Goal: Task Accomplishment & Management: Manage account settings

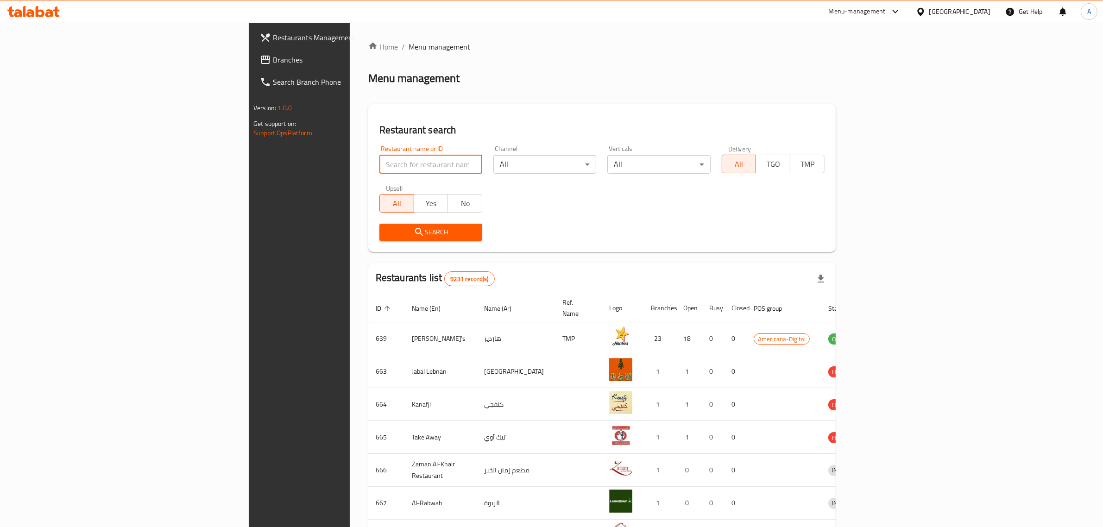
click at [379, 156] on input "search" at bounding box center [430, 164] width 103 height 19
type input "p"
type input "oasis"
click at [387, 228] on span "Search" at bounding box center [431, 233] width 88 height 12
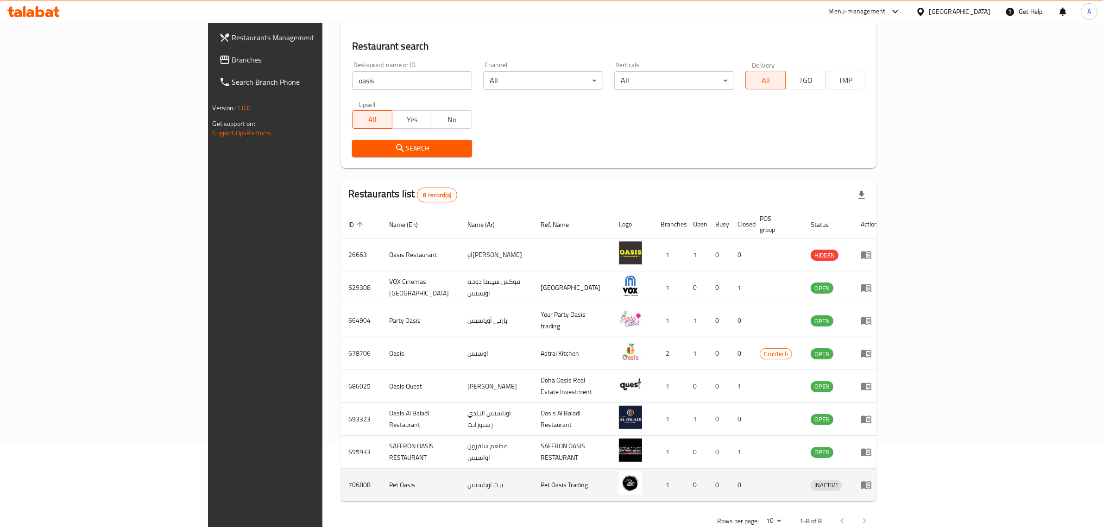
scroll to position [97, 0]
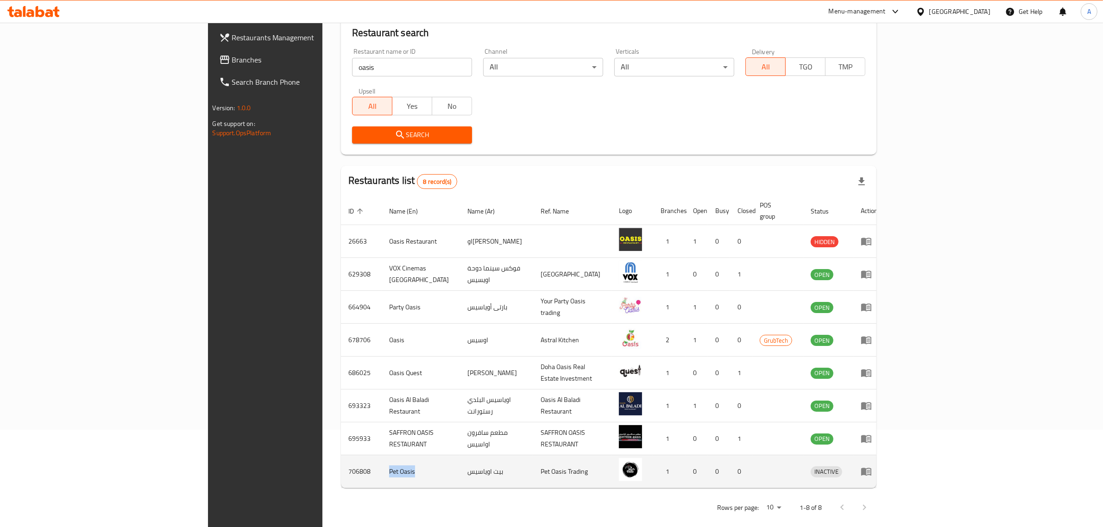
drag, startPoint x: 282, startPoint y: 462, endPoint x: 249, endPoint y: 467, distance: 32.8
click at [382, 467] on td "Pet Oasis" at bounding box center [421, 471] width 78 height 33
copy td "Pet Oasis"
click at [341, 465] on td "706808" at bounding box center [361, 471] width 41 height 33
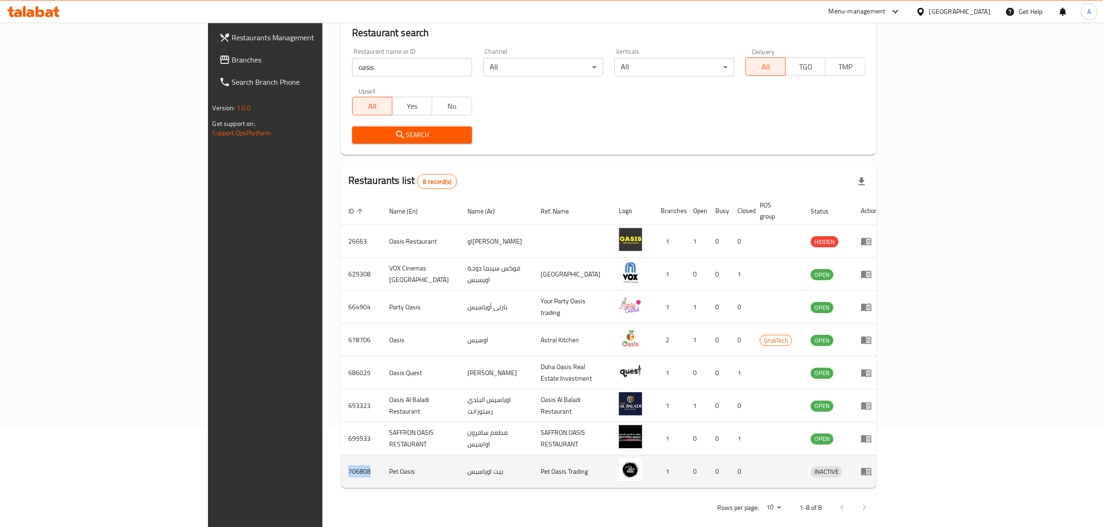
copy td "706808"
click at [872, 468] on icon "enhanced table" at bounding box center [866, 472] width 10 height 8
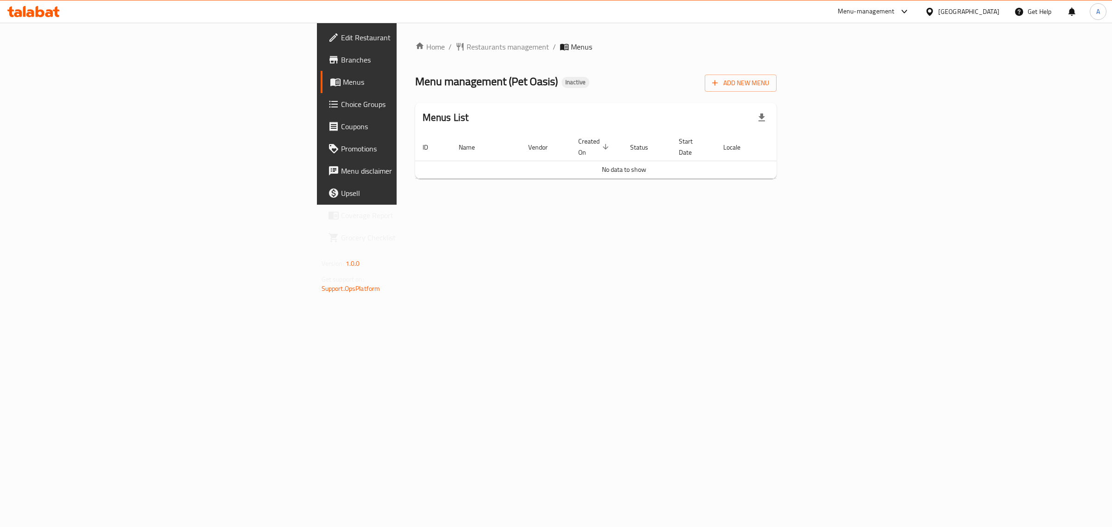
click at [341, 59] on span "Branches" at bounding box center [418, 59] width 154 height 11
click at [769, 86] on span "Add New Menu" at bounding box center [740, 83] width 57 height 12
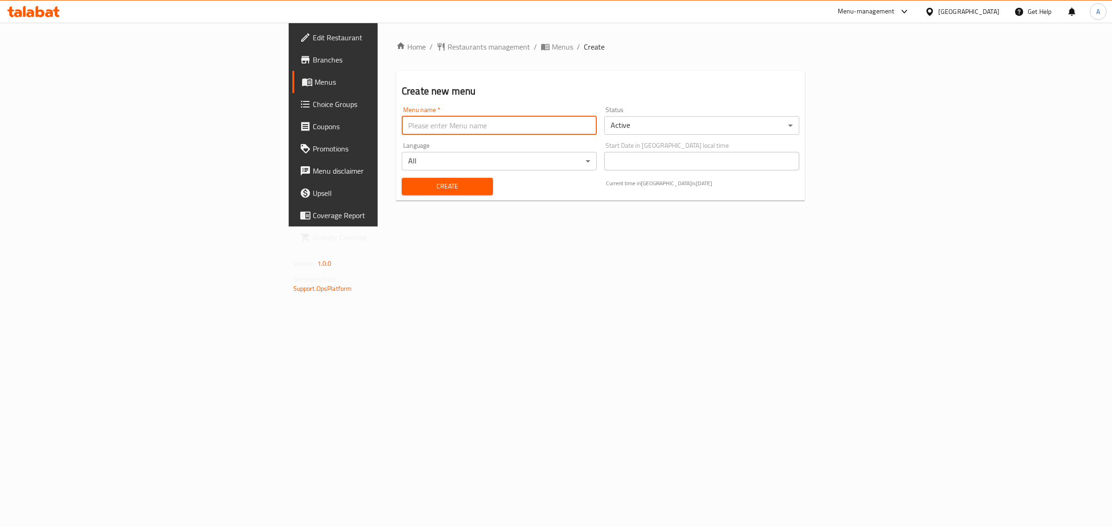
click at [474, 130] on input "text" at bounding box center [499, 125] width 195 height 19
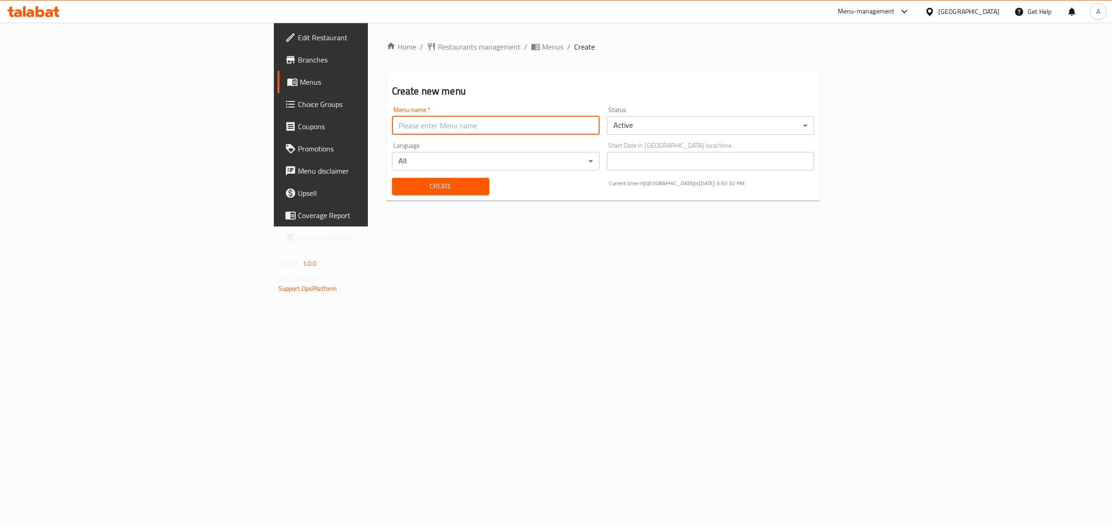
type input "Offer"
click at [399, 188] on span "Create" at bounding box center [440, 187] width 82 height 12
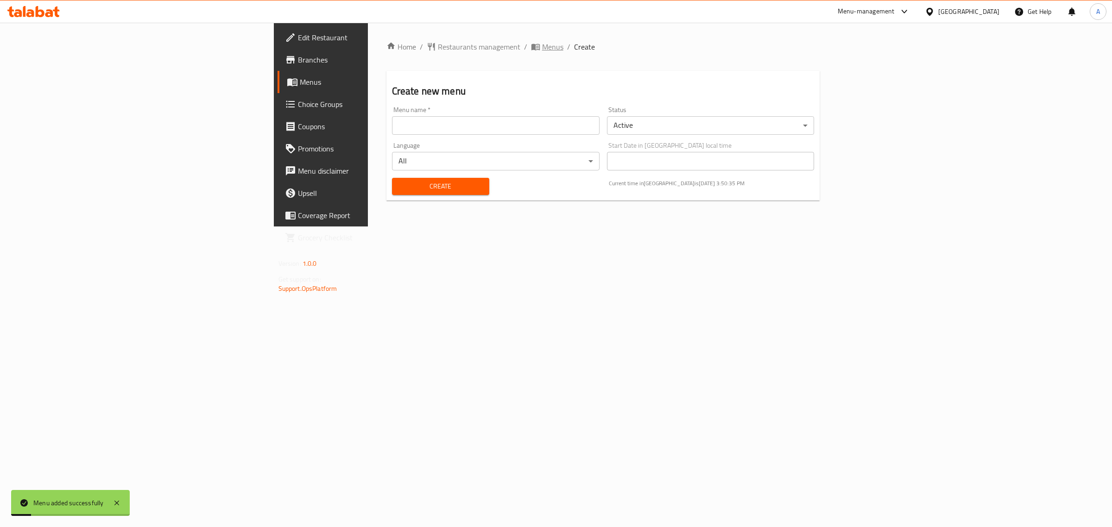
click at [542, 47] on span "Menus" at bounding box center [552, 46] width 21 height 11
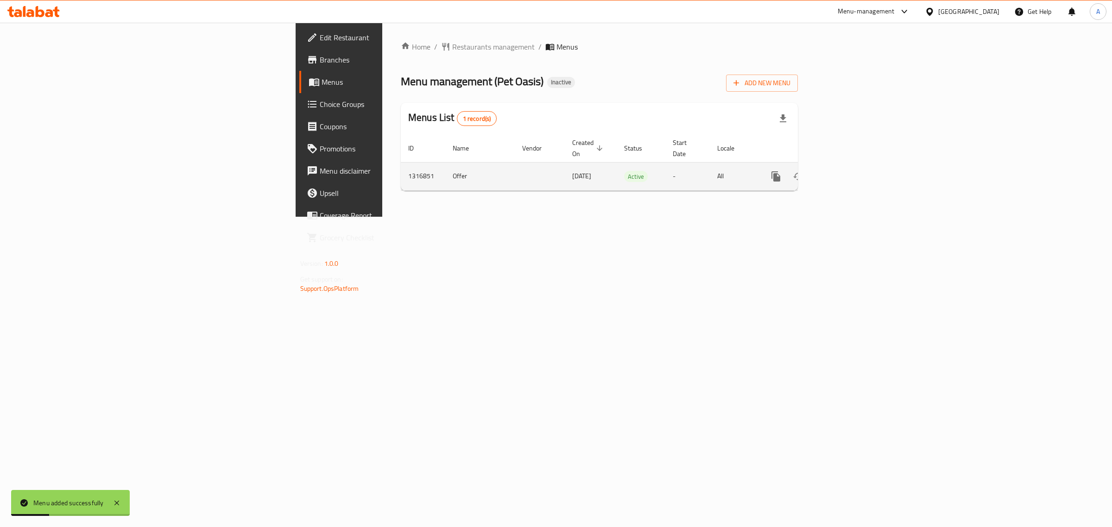
click at [848, 171] on icon "enhanced table" at bounding box center [842, 176] width 11 height 11
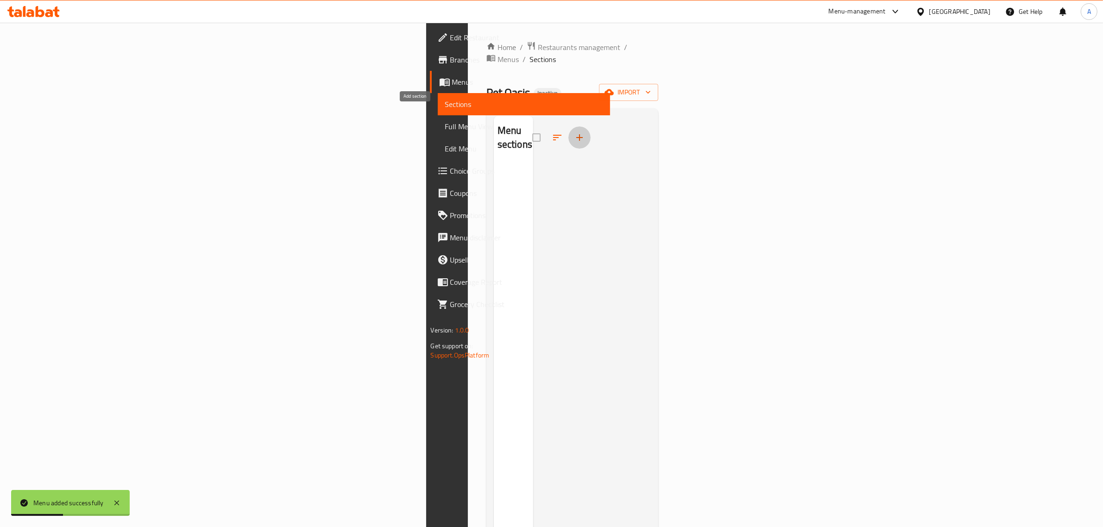
click at [574, 132] on icon "button" at bounding box center [579, 137] width 11 height 11
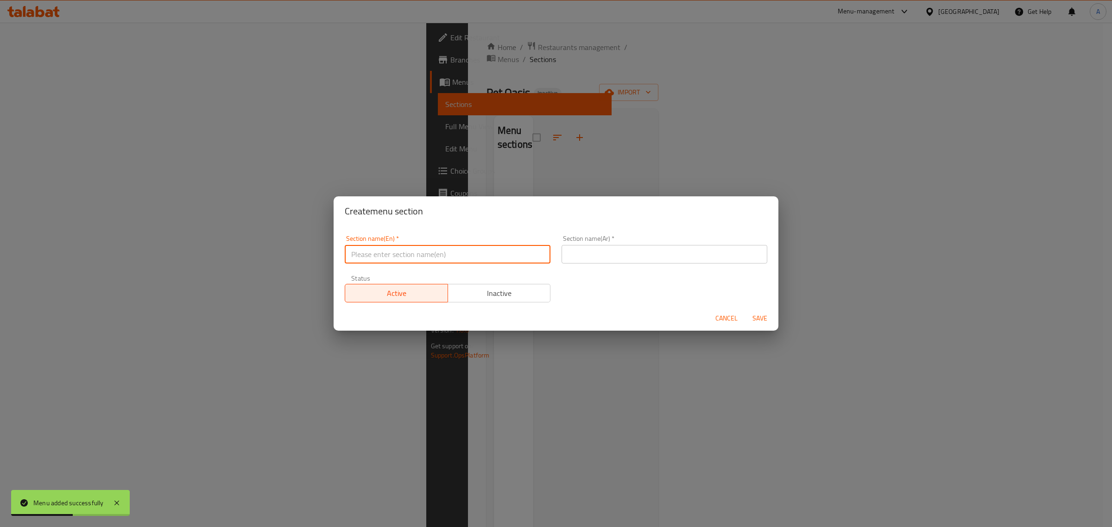
click at [404, 259] on input "text" at bounding box center [448, 254] width 206 height 19
type input "Offers"
click at [614, 251] on input "text" at bounding box center [665, 254] width 206 height 19
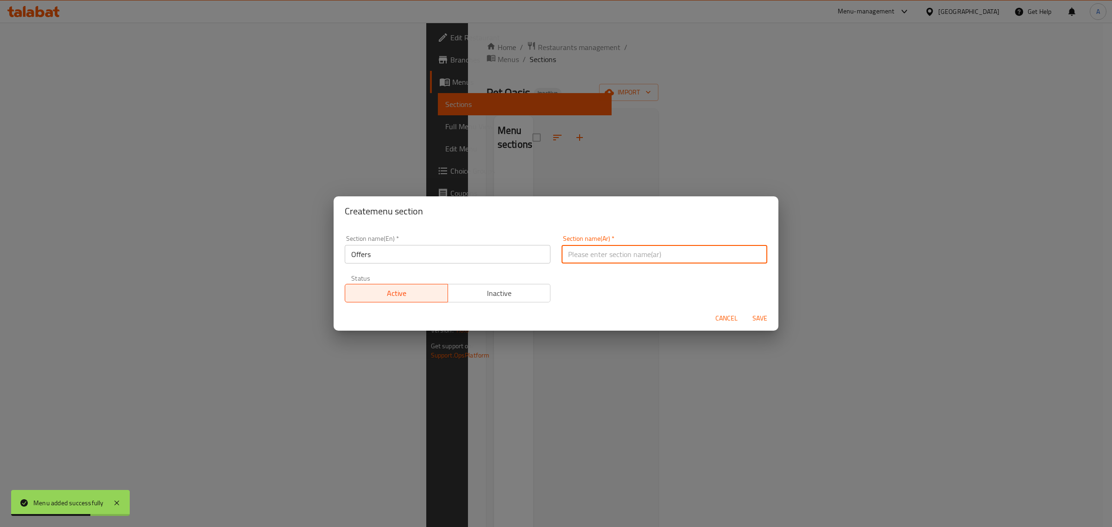
type input "عروض"
click at [758, 316] on span "Save" at bounding box center [760, 319] width 22 height 12
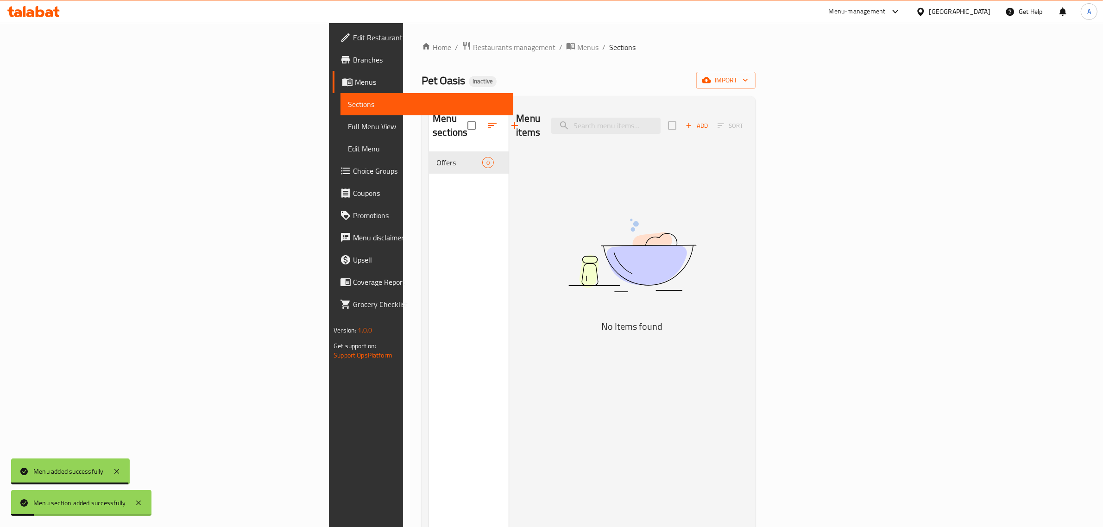
click at [709, 120] on span "Add" at bounding box center [696, 125] width 25 height 11
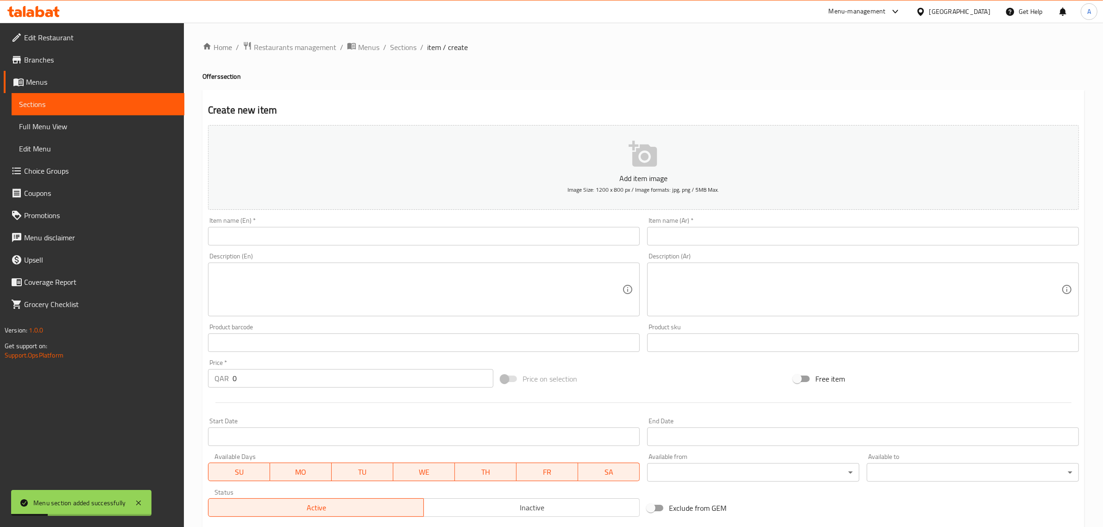
drag, startPoint x: 537, startPoint y: 237, endPoint x: 527, endPoint y: 239, distance: 9.5
click at [534, 237] on input "text" at bounding box center [424, 236] width 432 height 19
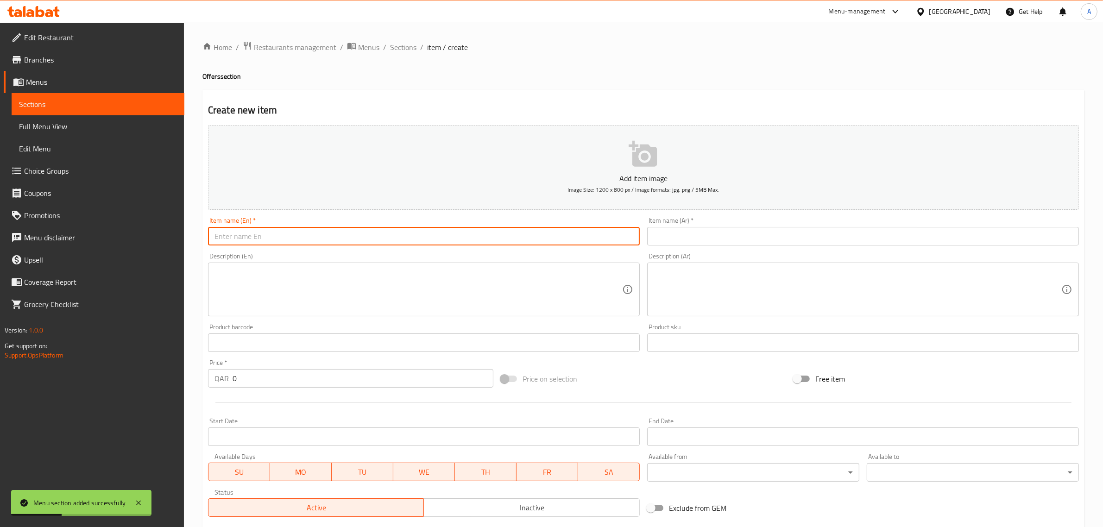
type input "offers"
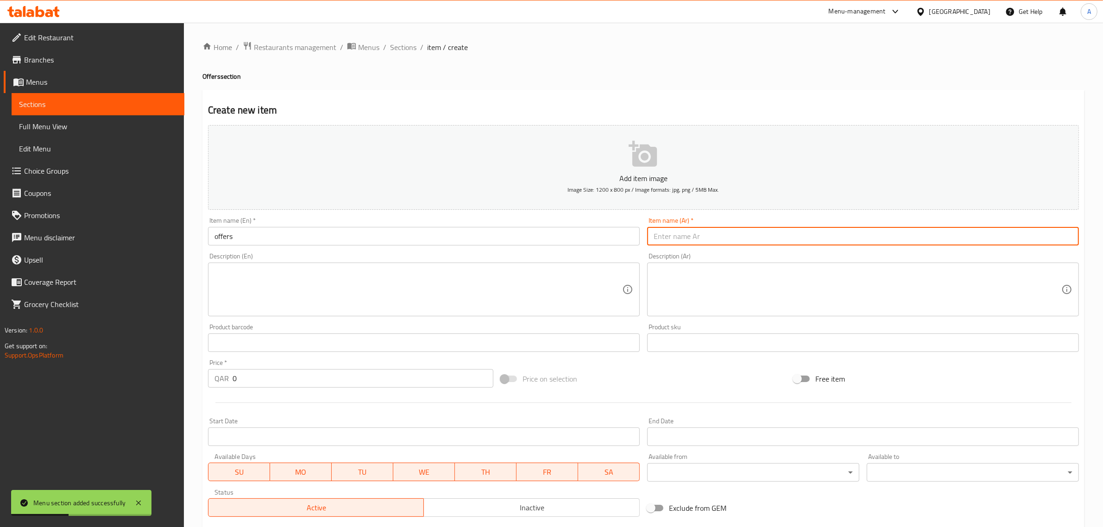
click at [765, 233] on input "text" at bounding box center [863, 236] width 432 height 19
type input "عروض"
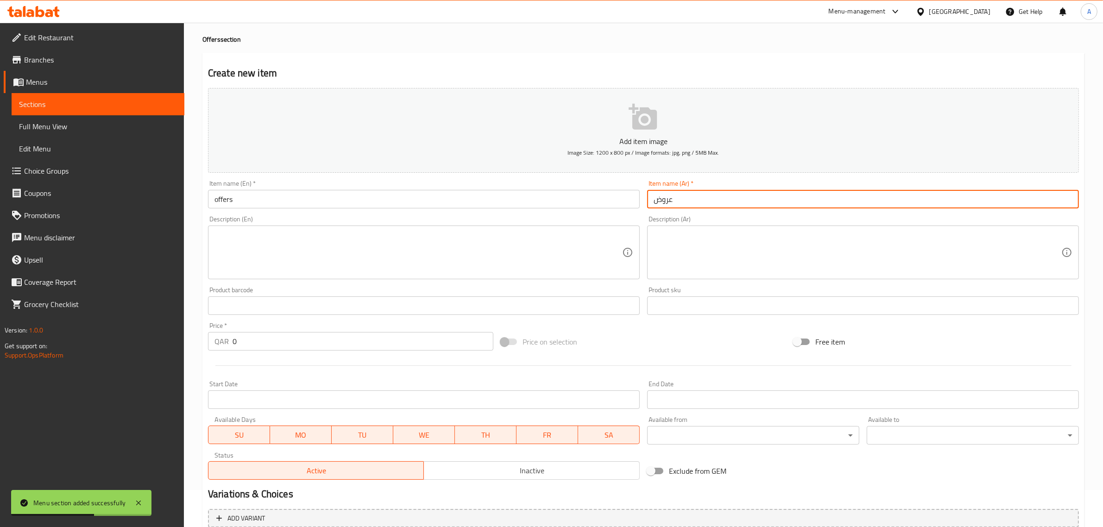
scroll to position [58, 0]
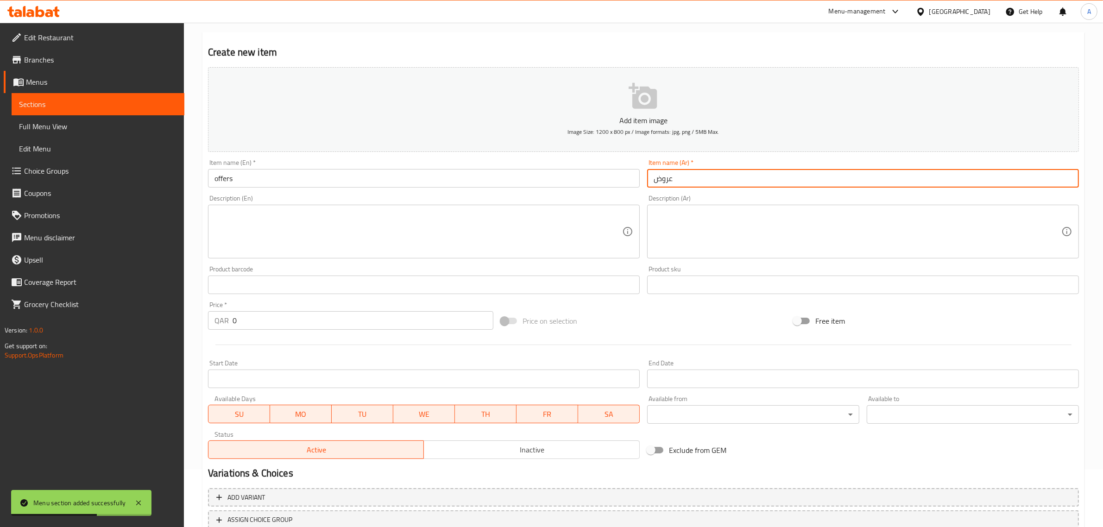
click at [368, 323] on input "0" at bounding box center [363, 320] width 261 height 19
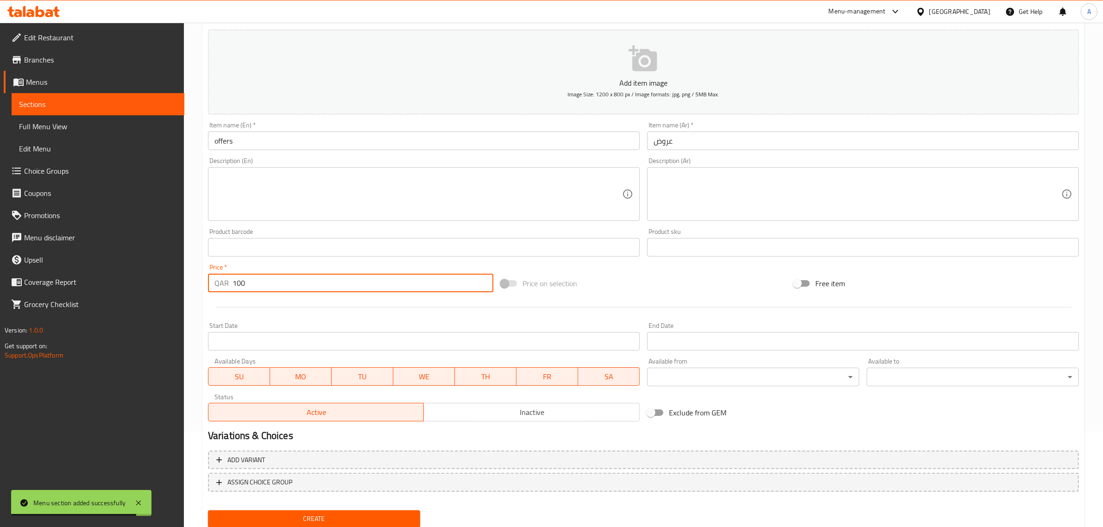
scroll to position [126, 0]
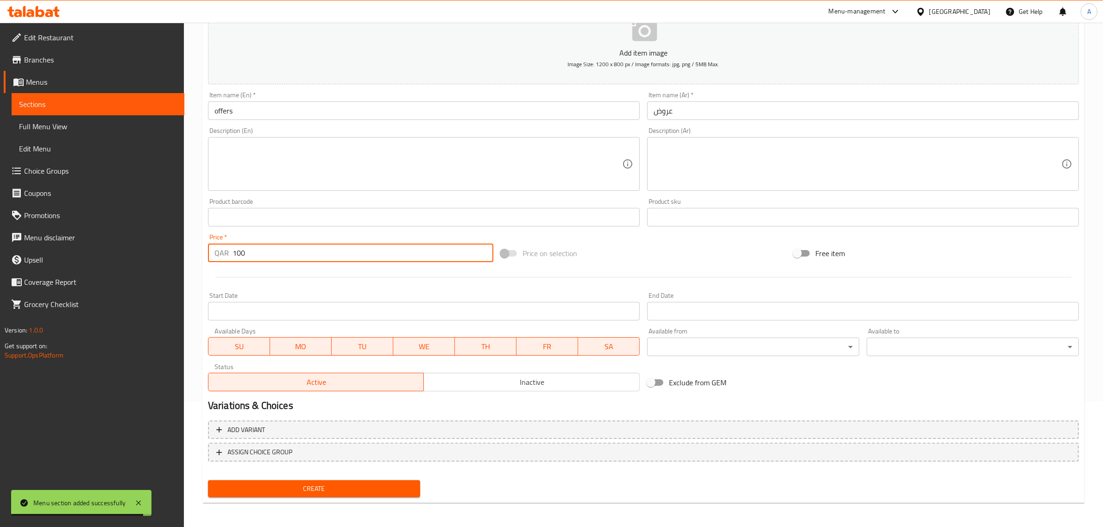
type input "100"
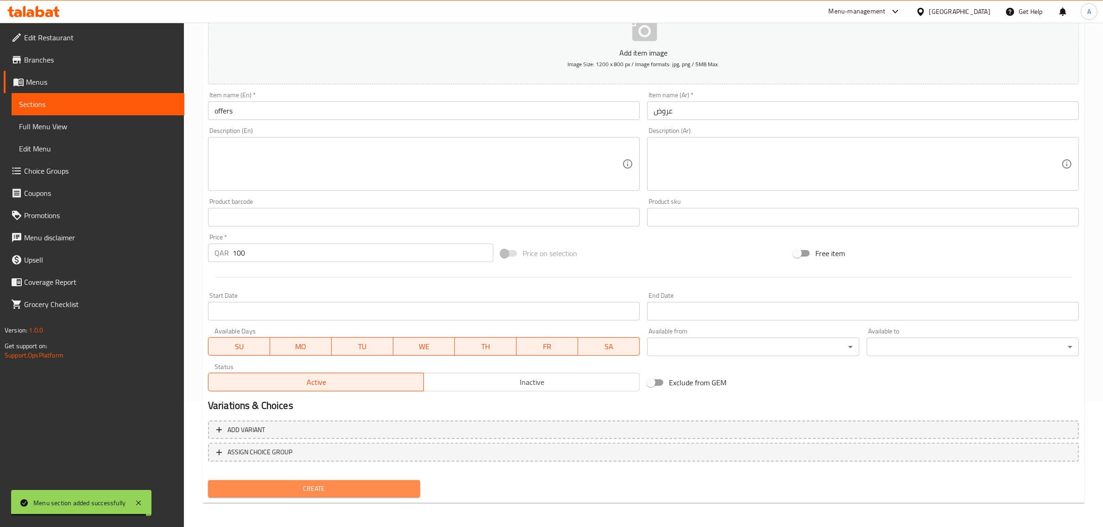
click at [340, 492] on span "Create" at bounding box center [313, 489] width 197 height 12
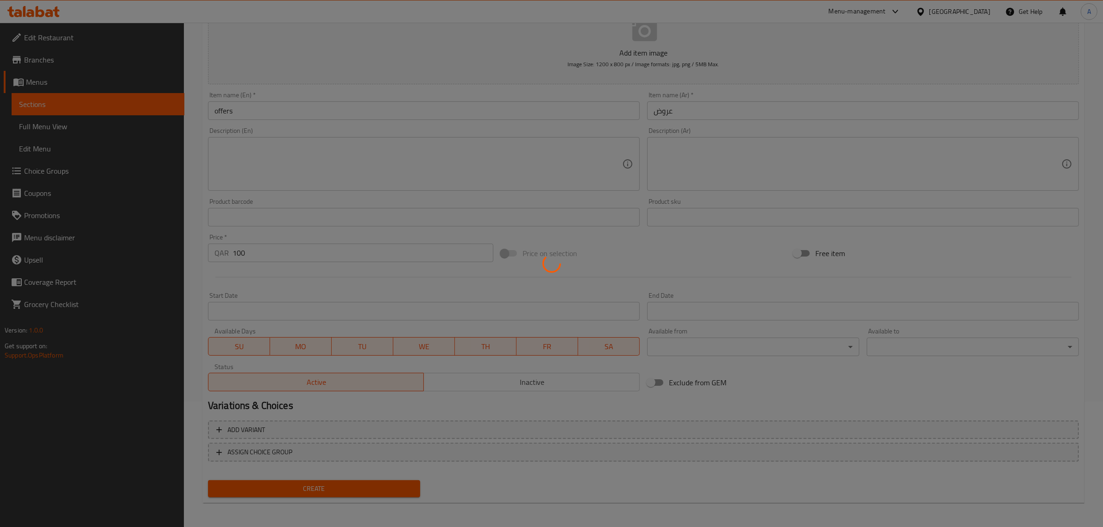
type input "0"
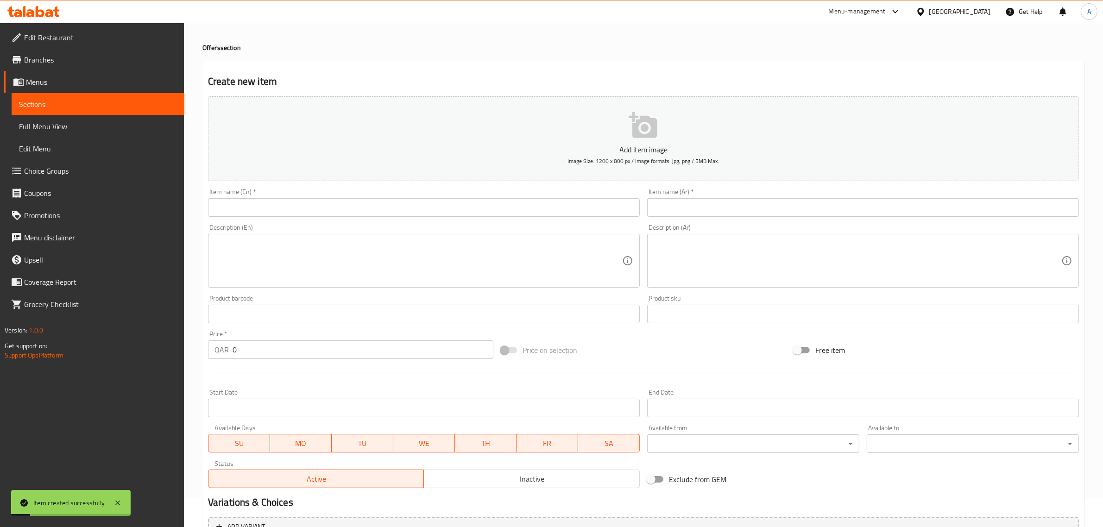
scroll to position [0, 0]
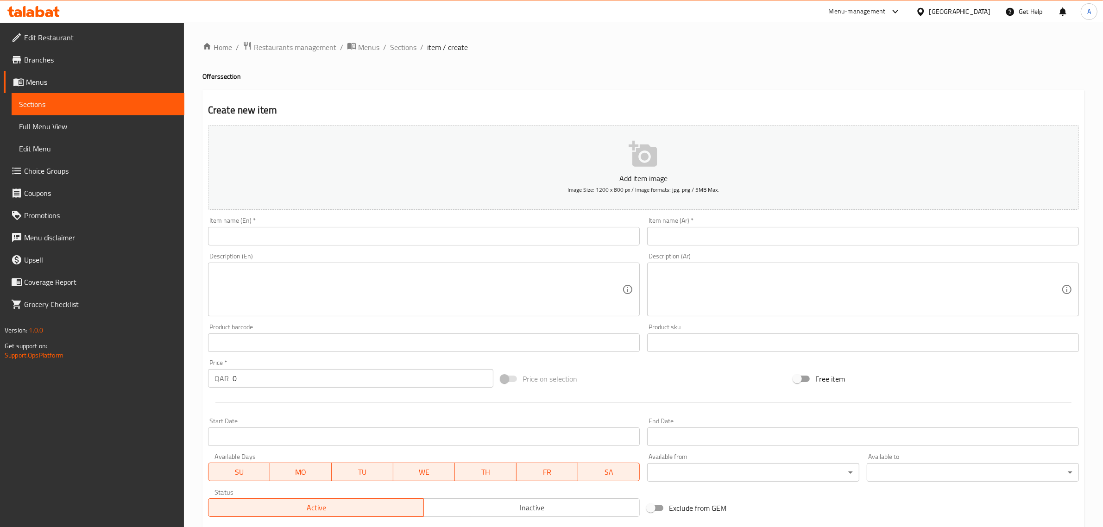
click at [48, 304] on span "Grocery Checklist" at bounding box center [100, 304] width 153 height 11
